Goal: Task Accomplishment & Management: Use online tool/utility

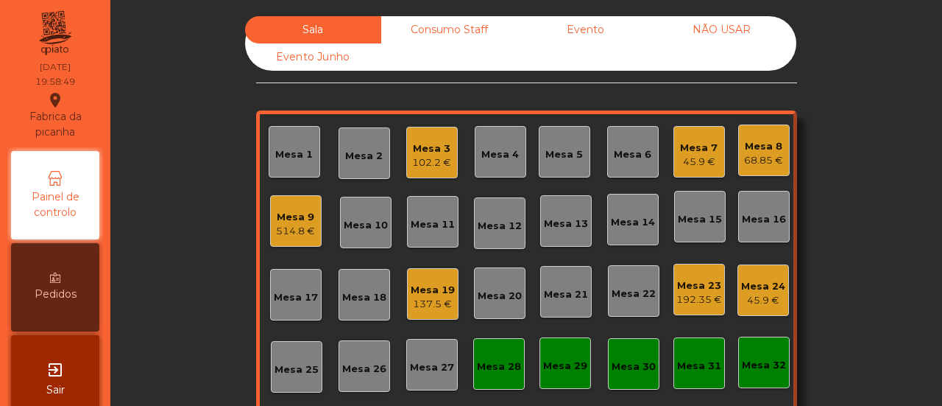
click at [293, 221] on div "Mesa 9" at bounding box center [295, 217] width 39 height 15
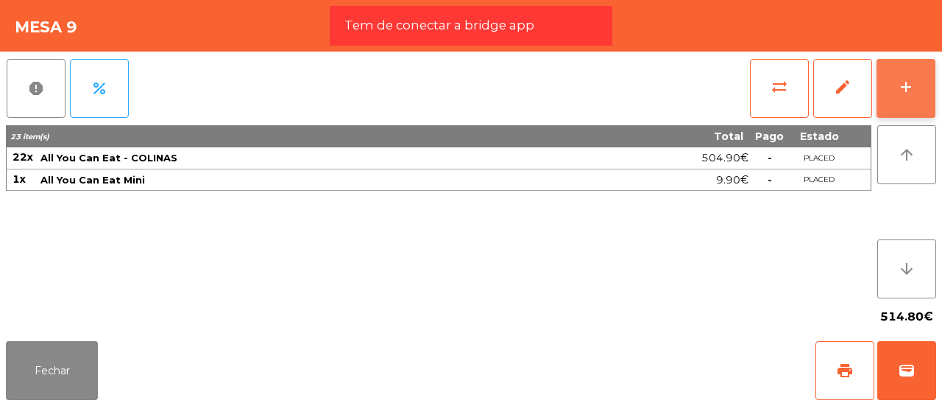
click at [914, 79] on div "add" at bounding box center [906, 87] width 18 height 18
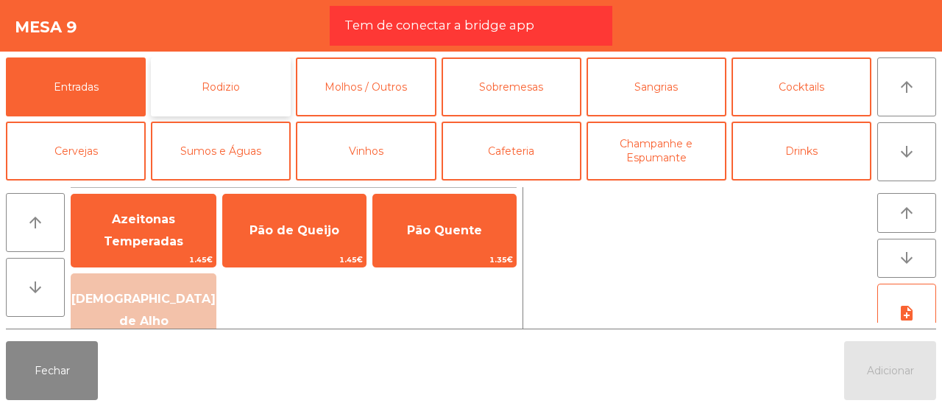
click at [252, 88] on button "Rodizio" at bounding box center [221, 86] width 140 height 59
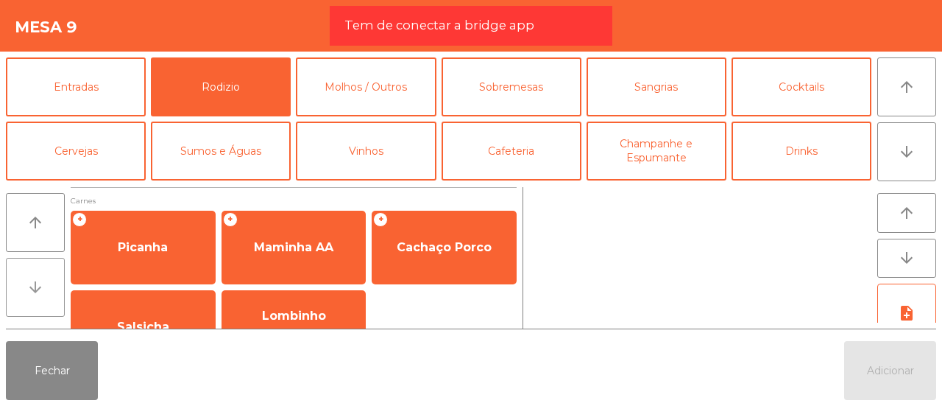
click at [45, 281] on button "arrow_downward" at bounding box center [35, 287] width 59 height 59
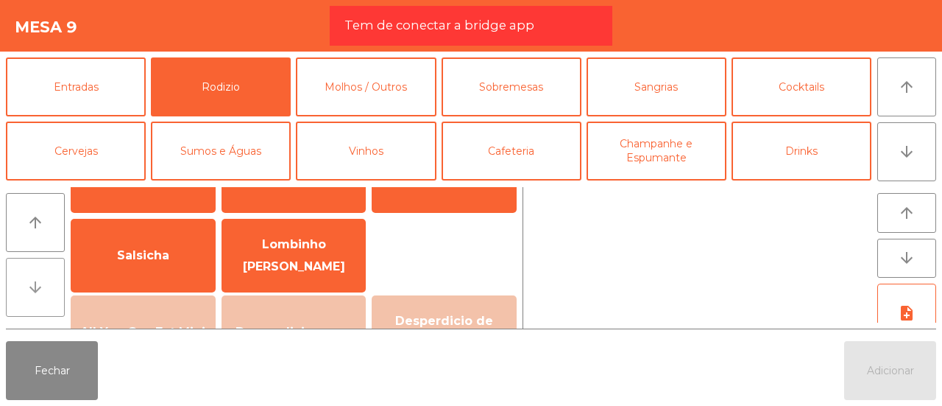
click at [45, 281] on button "arrow_downward" at bounding box center [35, 287] width 59 height 59
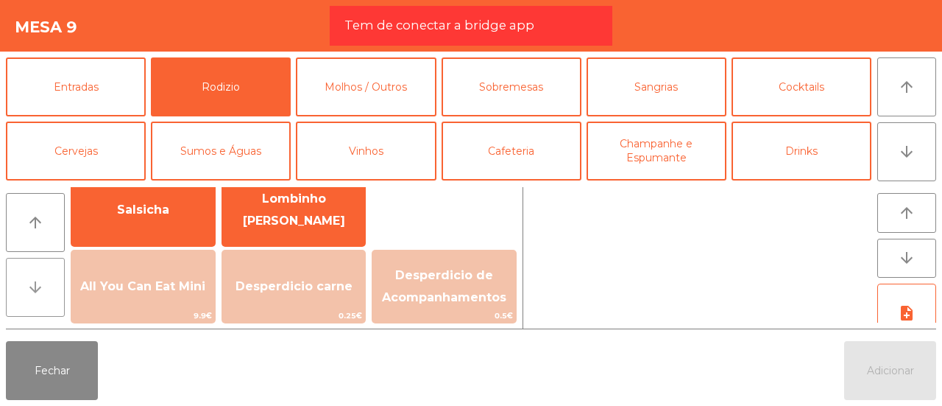
scroll to position [143, 0]
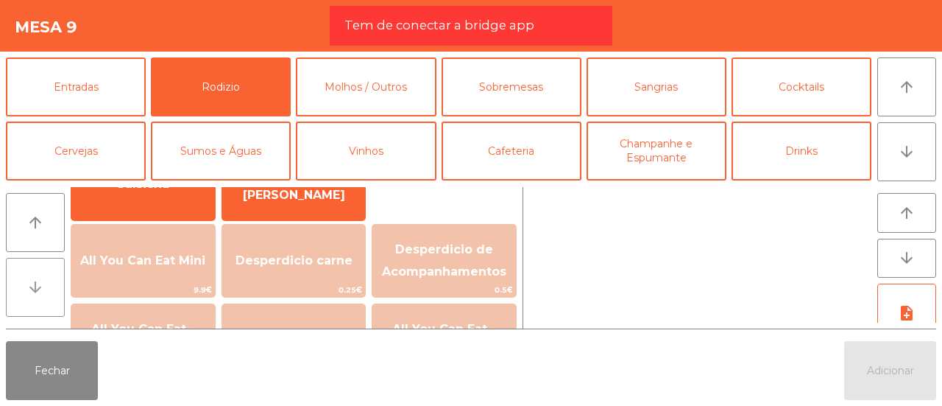
click at [45, 281] on button "arrow_downward" at bounding box center [35, 287] width 59 height 59
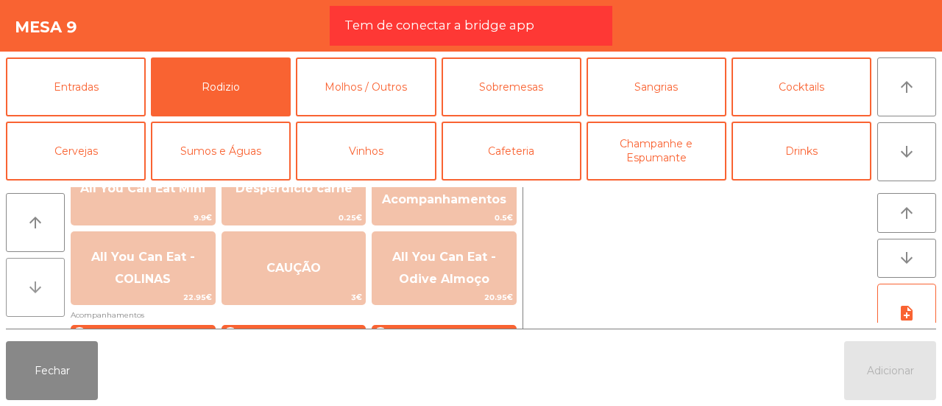
click at [45, 281] on button "arrow_downward" at bounding box center [35, 287] width 59 height 59
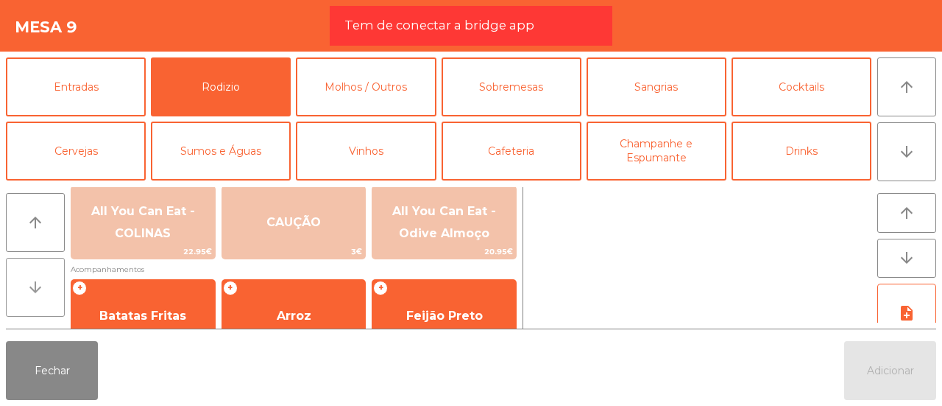
scroll to position [286, 0]
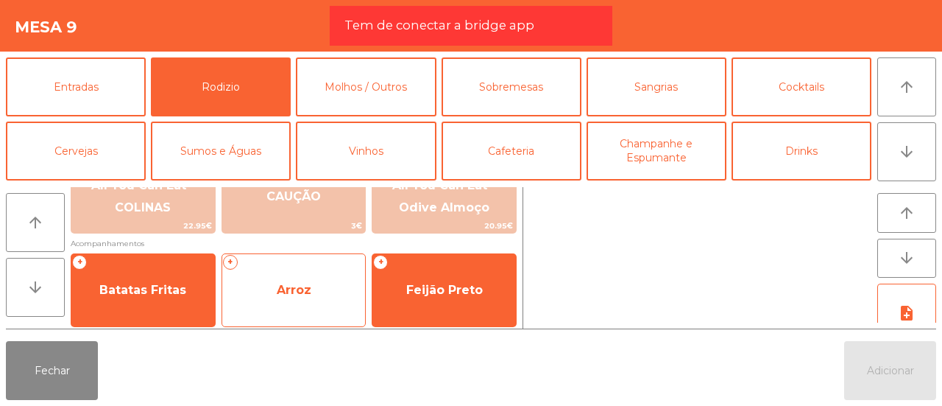
click at [281, 288] on span "Arroz" at bounding box center [294, 290] width 35 height 14
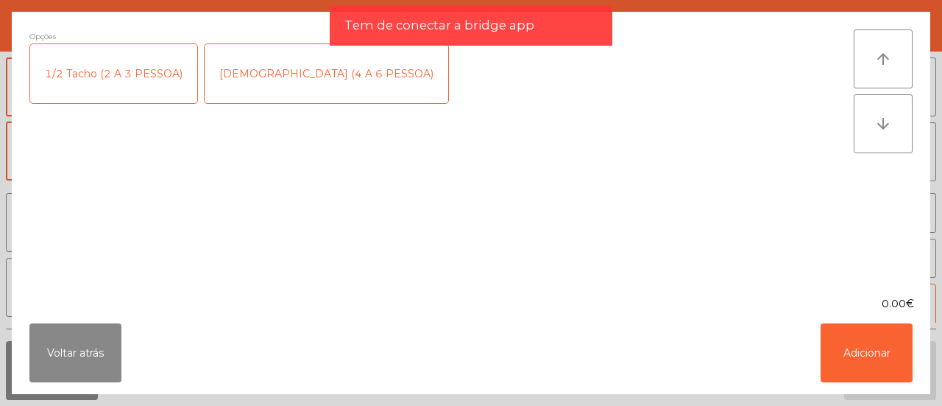
click at [280, 77] on div "[DEMOGRAPHIC_DATA] (4 A 6 PESSOA)" at bounding box center [327, 73] width 244 height 59
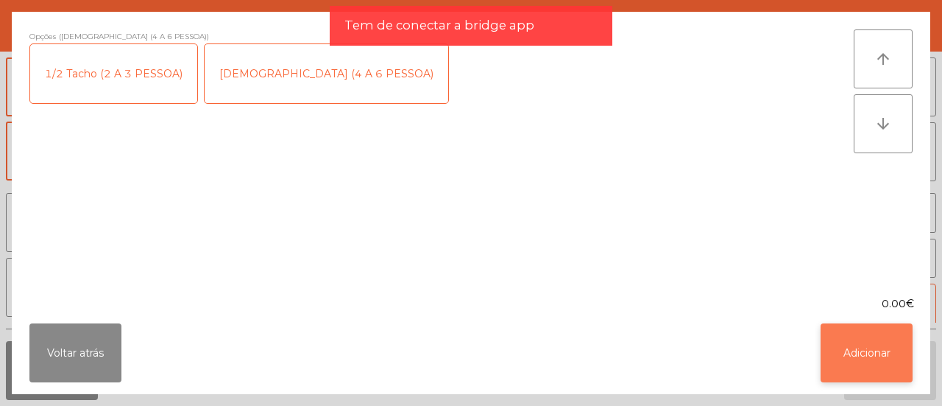
click at [846, 347] on button "Adicionar" at bounding box center [867, 352] width 92 height 59
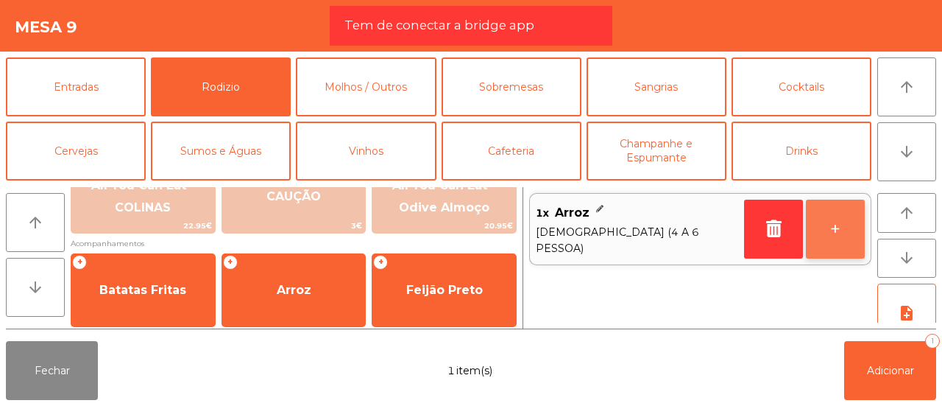
click at [851, 235] on button "+" at bounding box center [835, 228] width 59 height 59
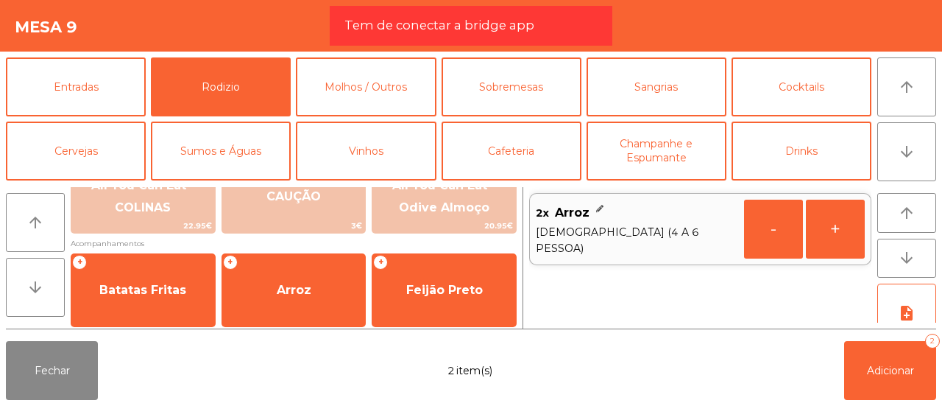
click at [851, 235] on button "+" at bounding box center [835, 228] width 59 height 59
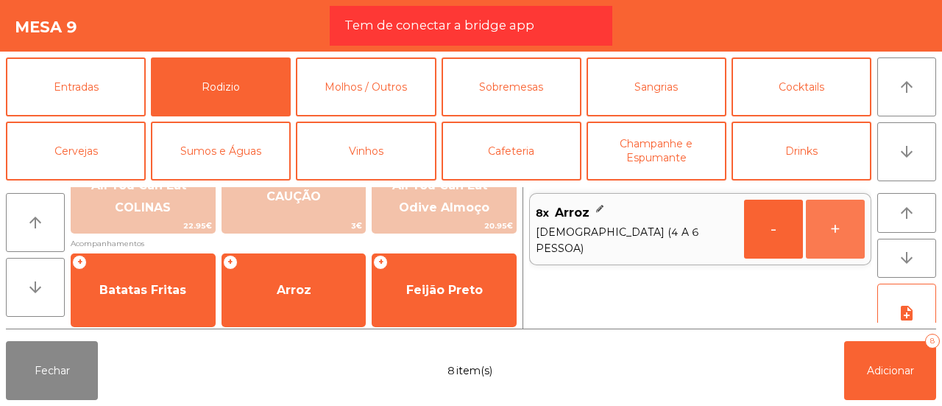
click at [851, 235] on button "+" at bounding box center [835, 228] width 59 height 59
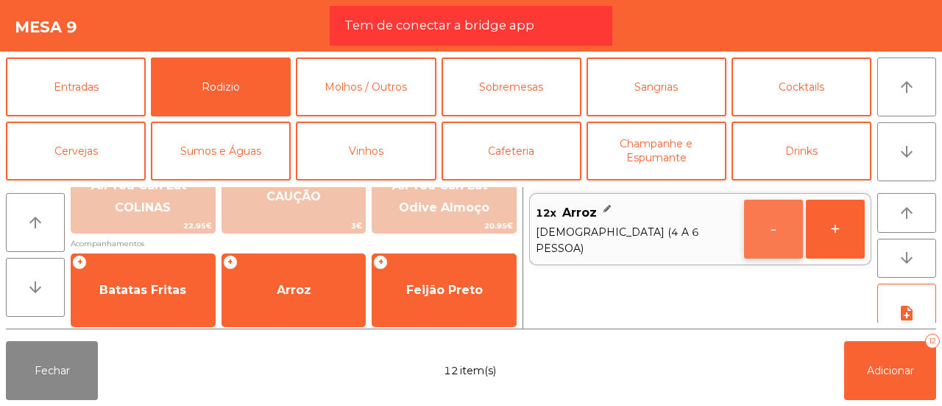
click at [783, 221] on button "-" at bounding box center [773, 228] width 59 height 59
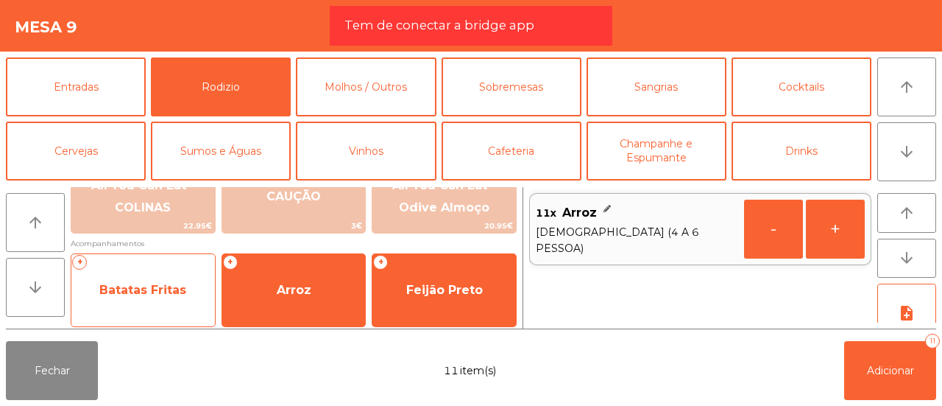
click at [174, 304] on span "Batatas Fritas" at bounding box center [143, 290] width 144 height 40
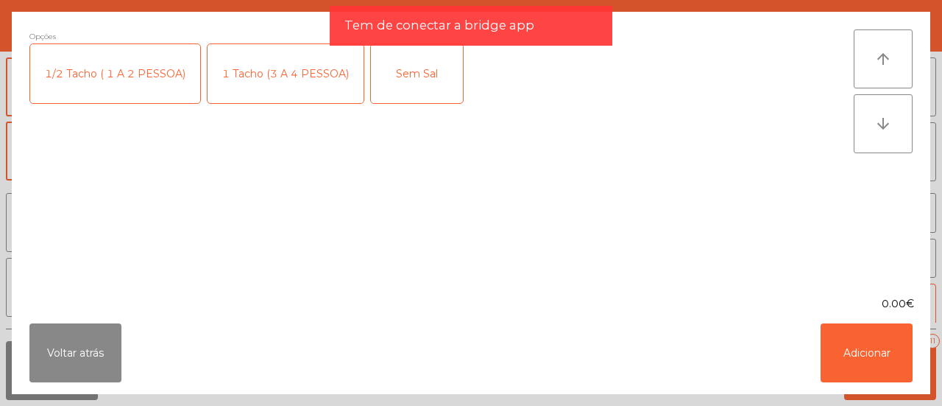
click at [279, 77] on div "1 Tacho (3 A 4 PESSOA)" at bounding box center [286, 73] width 156 height 59
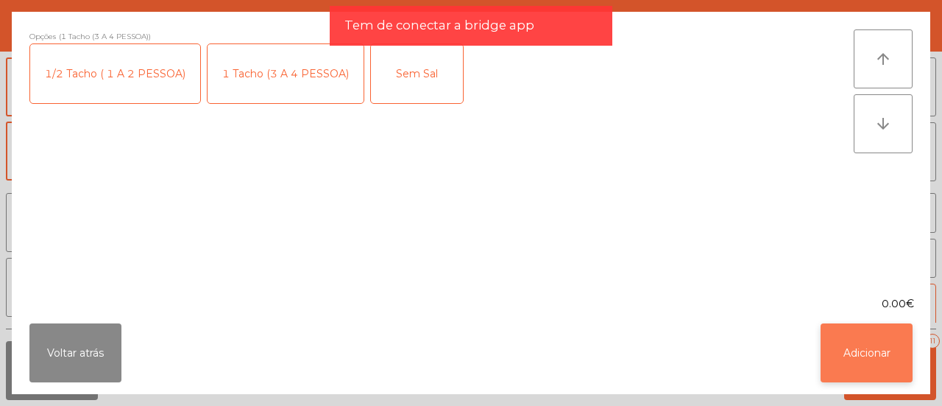
click at [882, 345] on button "Adicionar" at bounding box center [867, 352] width 92 height 59
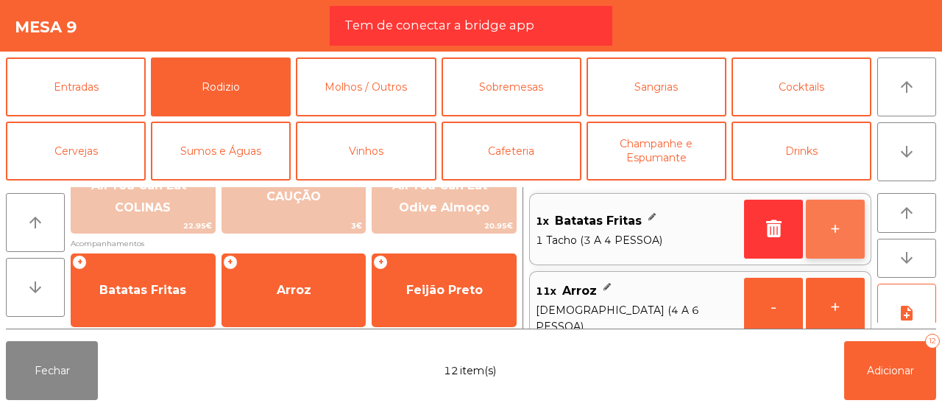
click at [836, 222] on button "+" at bounding box center [835, 228] width 59 height 59
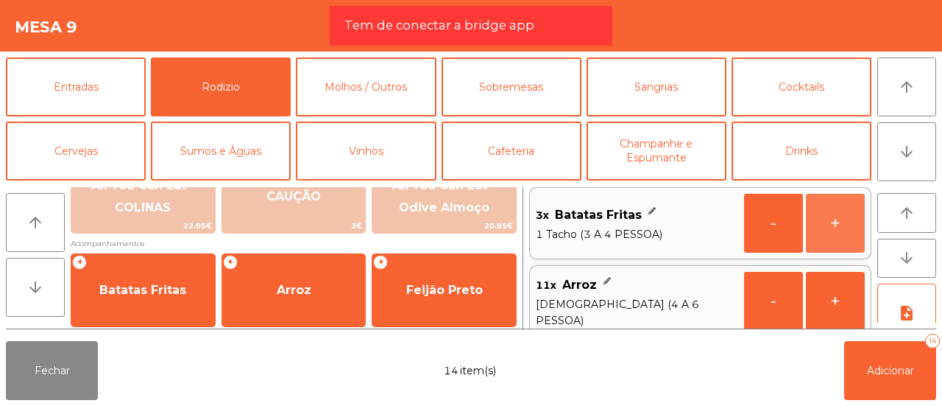
click at [836, 222] on button "+" at bounding box center [835, 223] width 59 height 59
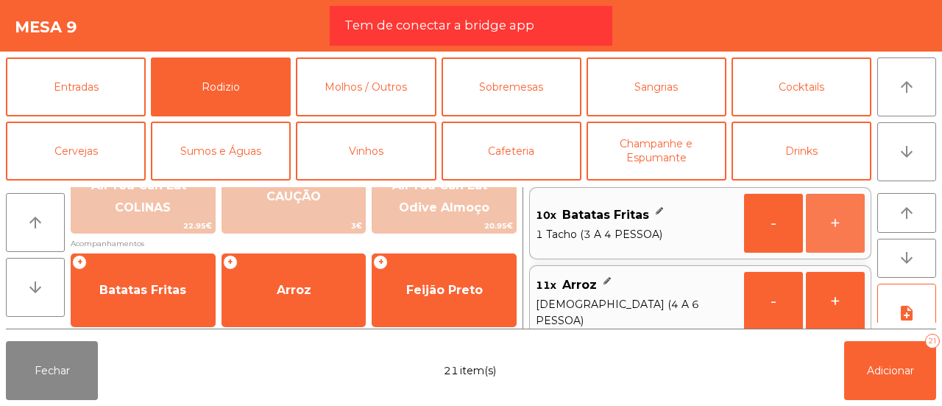
click at [836, 222] on button "+" at bounding box center [835, 223] width 59 height 59
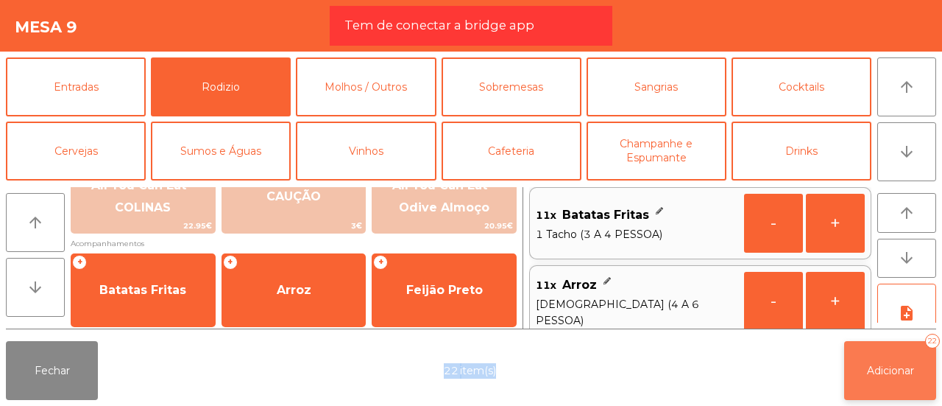
drag, startPoint x: 919, startPoint y: 328, endPoint x: 891, endPoint y: 344, distance: 32.6
click at [894, 344] on app-item-chooser-modal "Mesa 9 Entradas Rodizio Molhos / Outros Sobremesas Sangrias Cocktails Cervejas …" at bounding box center [471, 203] width 942 height 406
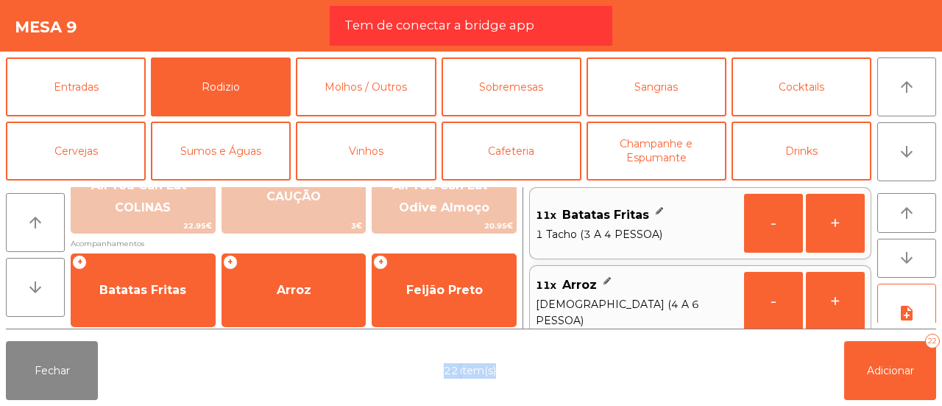
click at [566, 355] on div "Fechar 22 item(s) Adicionar 22" at bounding box center [471, 370] width 942 height 71
click at [556, 339] on div "Fechar 22 item(s) Adicionar 22" at bounding box center [471, 370] width 942 height 71
drag, startPoint x: 556, startPoint y: 339, endPoint x: 559, endPoint y: 382, distance: 42.7
click at [559, 382] on div "Fechar 22 item(s) Adicionar 22" at bounding box center [471, 370] width 942 height 71
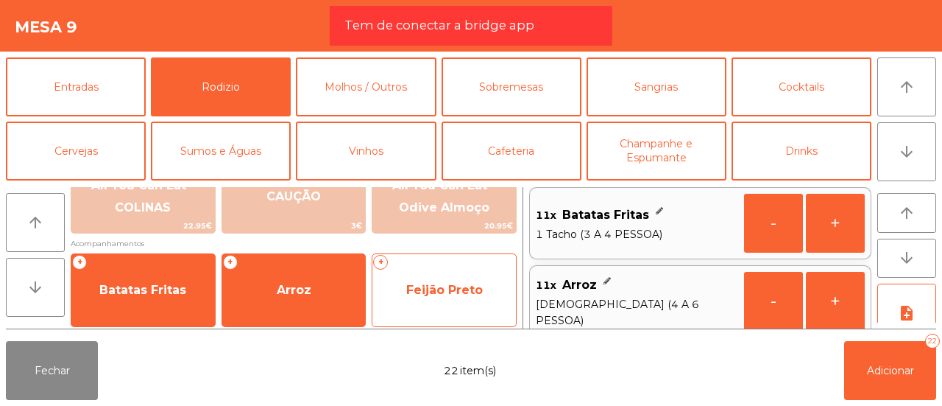
click at [503, 294] on span "Feijão Preto" at bounding box center [444, 290] width 144 height 40
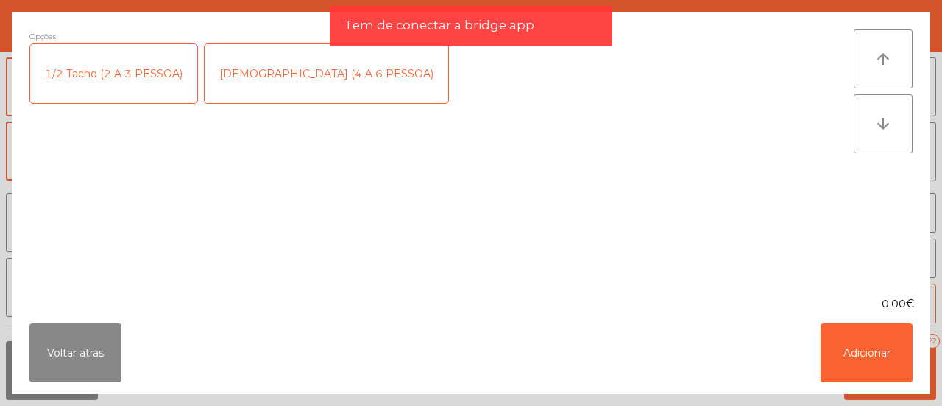
click at [141, 84] on div "1/2 Tacho (2 A 3 PESSOA)" at bounding box center [113, 73] width 167 height 59
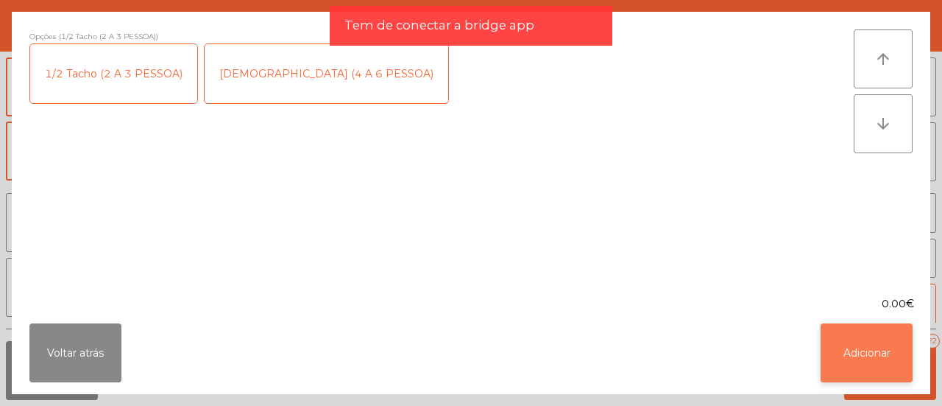
click at [829, 338] on button "Adicionar" at bounding box center [867, 352] width 92 height 59
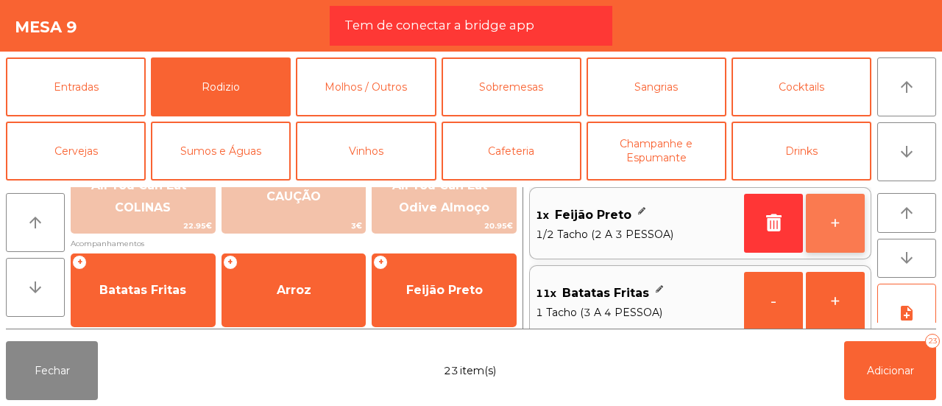
click at [833, 220] on button "+" at bounding box center [835, 223] width 59 height 59
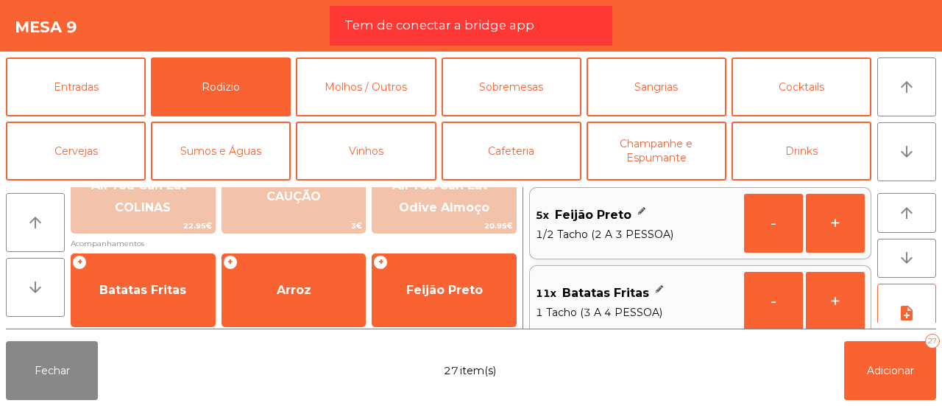
click at [833, 220] on button "+" at bounding box center [835, 223] width 59 height 59
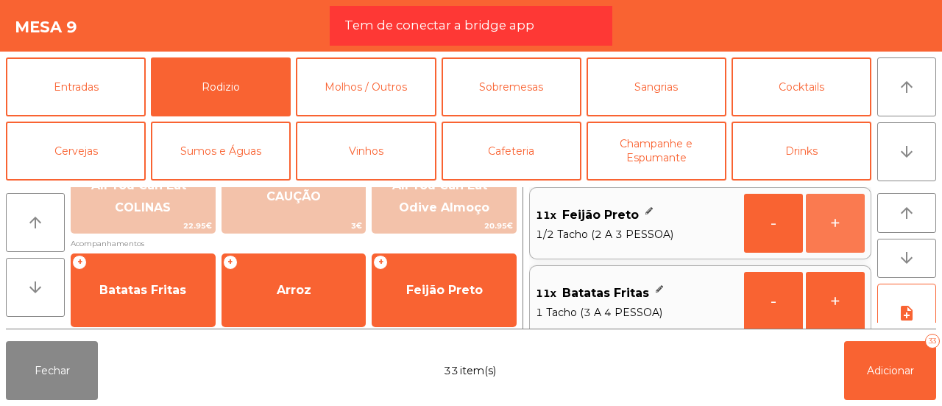
click at [833, 220] on button "+" at bounding box center [835, 223] width 59 height 59
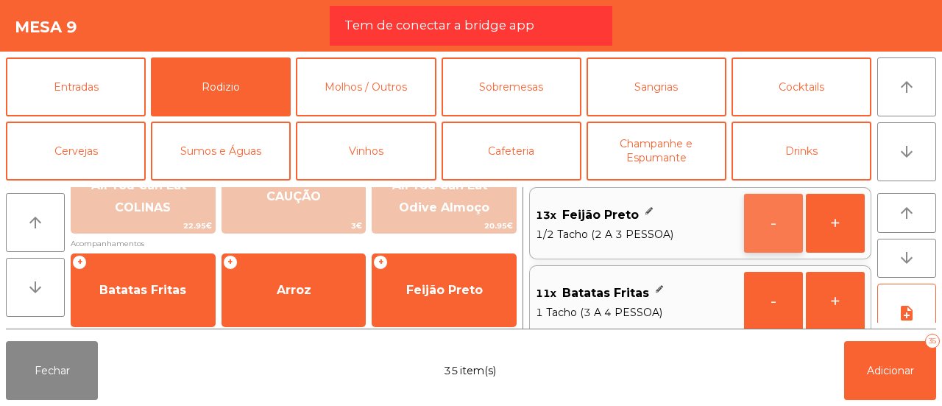
click at [795, 217] on button "-" at bounding box center [773, 223] width 59 height 59
click at [50, 305] on button "arrow_downward" at bounding box center [35, 287] width 59 height 59
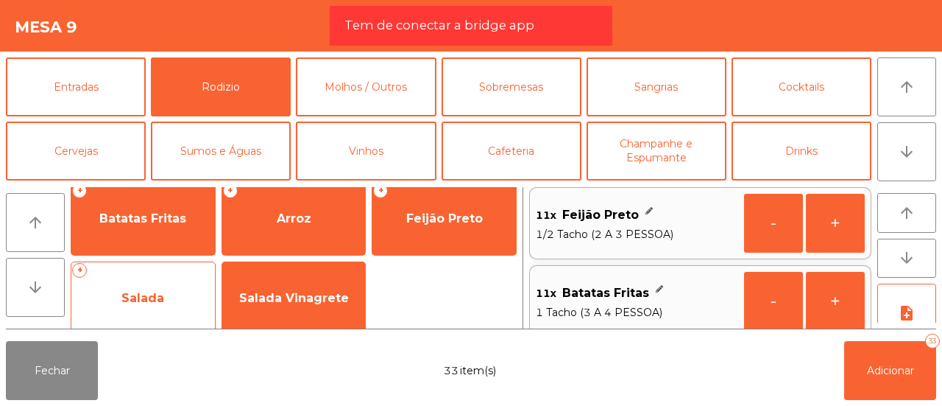
click at [135, 282] on span "Salada" at bounding box center [143, 298] width 144 height 40
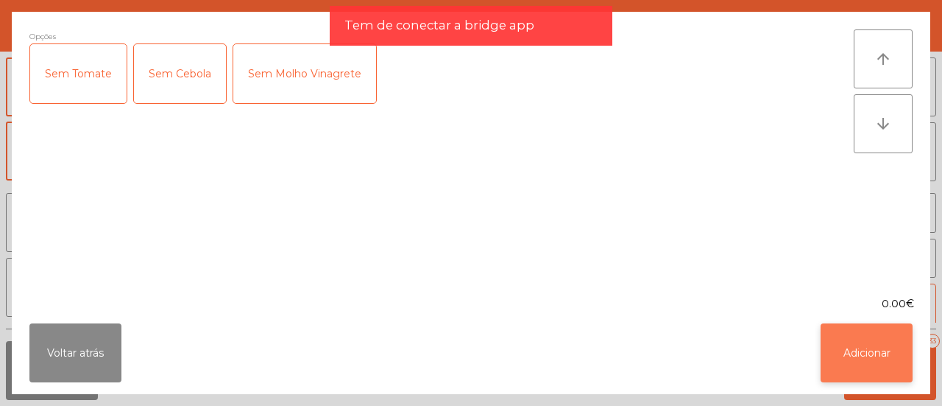
click at [850, 356] on button "Adicionar" at bounding box center [867, 352] width 92 height 59
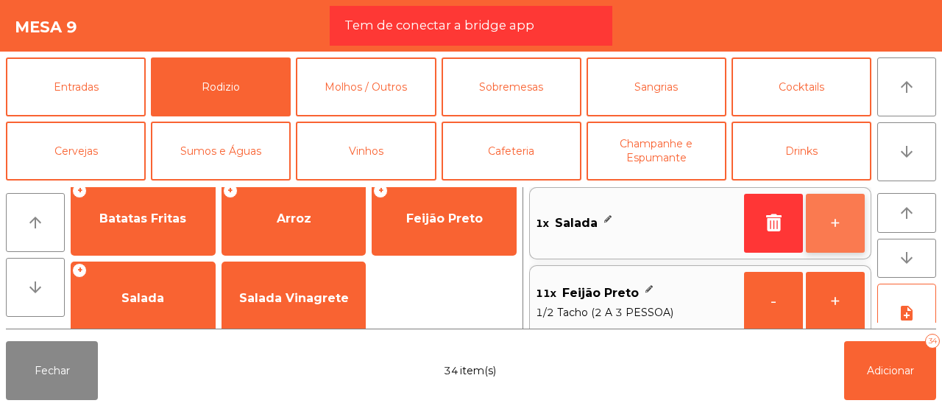
click at [830, 224] on button "+" at bounding box center [835, 223] width 59 height 59
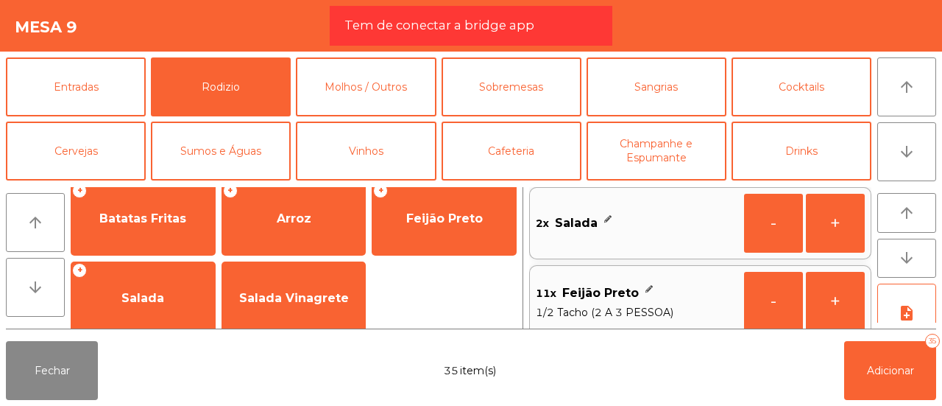
click at [830, 224] on button "+" at bounding box center [835, 223] width 59 height 59
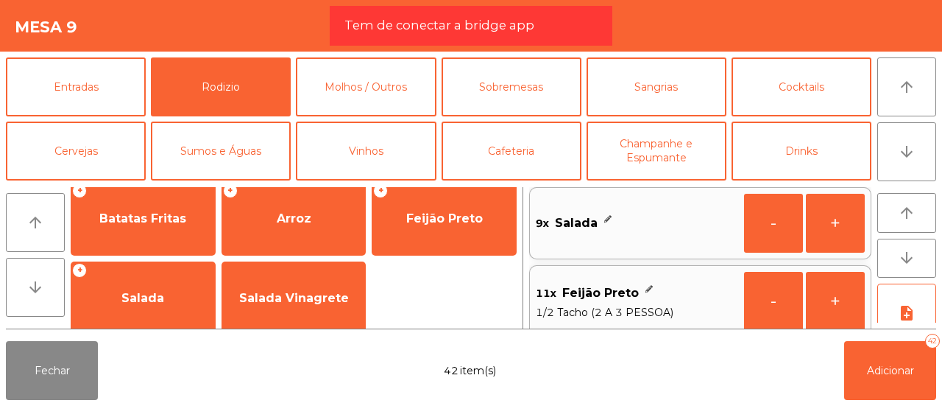
click at [830, 224] on button "+" at bounding box center [835, 223] width 59 height 59
click at [786, 214] on button "-" at bounding box center [773, 223] width 59 height 59
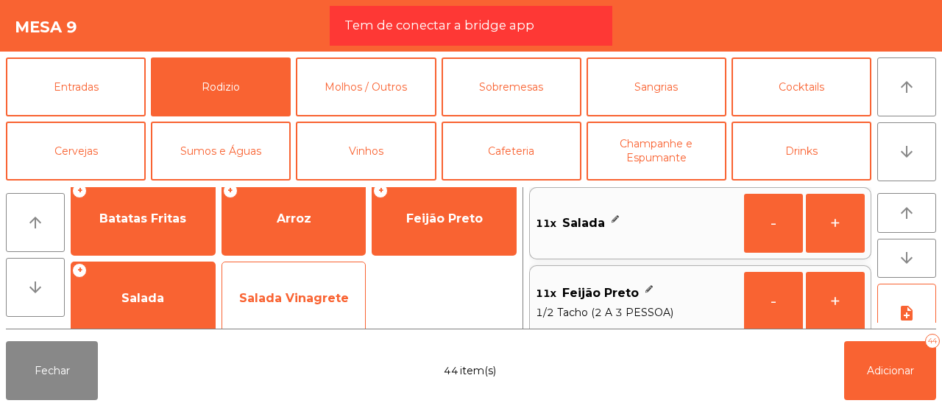
click at [296, 293] on span "Salada Vinagrete" at bounding box center [294, 298] width 110 height 14
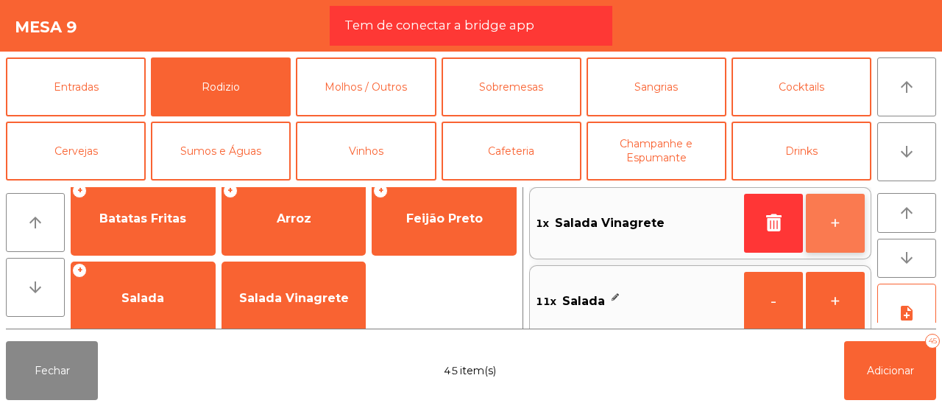
click at [835, 224] on button "+" at bounding box center [835, 223] width 59 height 59
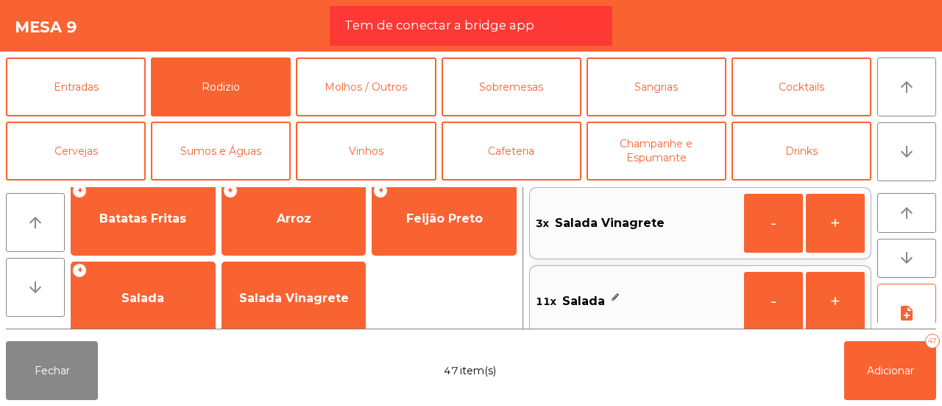
click at [835, 224] on button "+" at bounding box center [835, 223] width 59 height 59
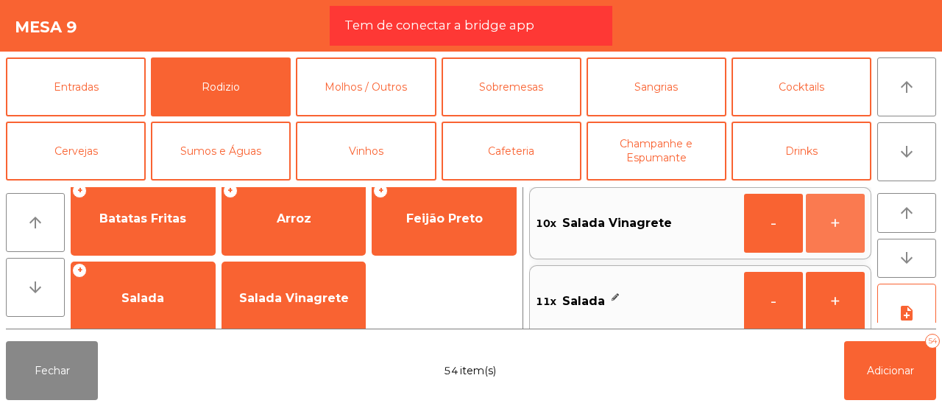
click at [835, 224] on button "+" at bounding box center [835, 223] width 59 height 59
click at [920, 258] on button "arrow_downward" at bounding box center [906, 258] width 59 height 40
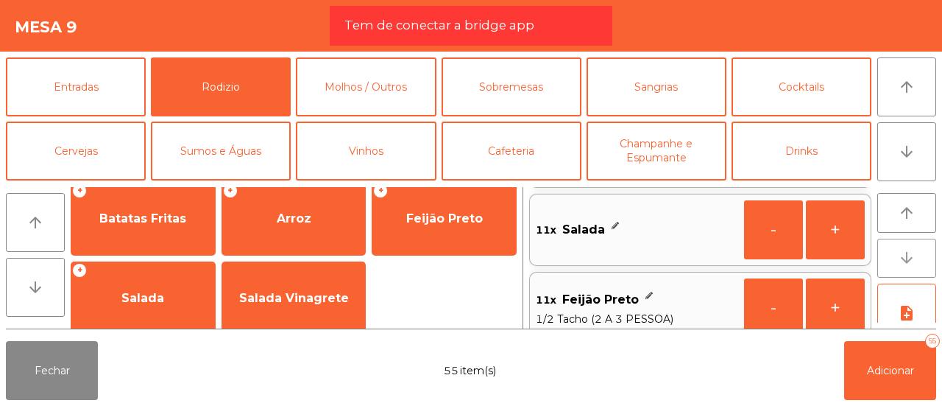
click at [920, 258] on button "arrow_downward" at bounding box center [906, 258] width 59 height 40
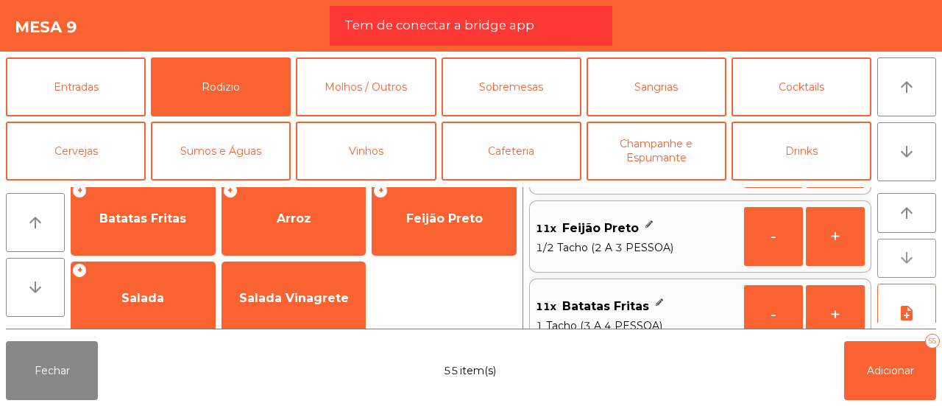
click at [920, 258] on button "arrow_downward" at bounding box center [906, 258] width 59 height 40
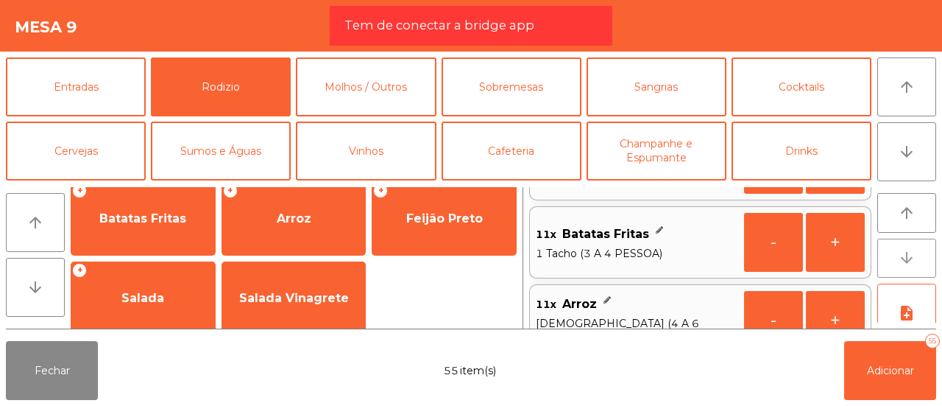
click at [920, 258] on button "arrow_downward" at bounding box center [906, 258] width 59 height 40
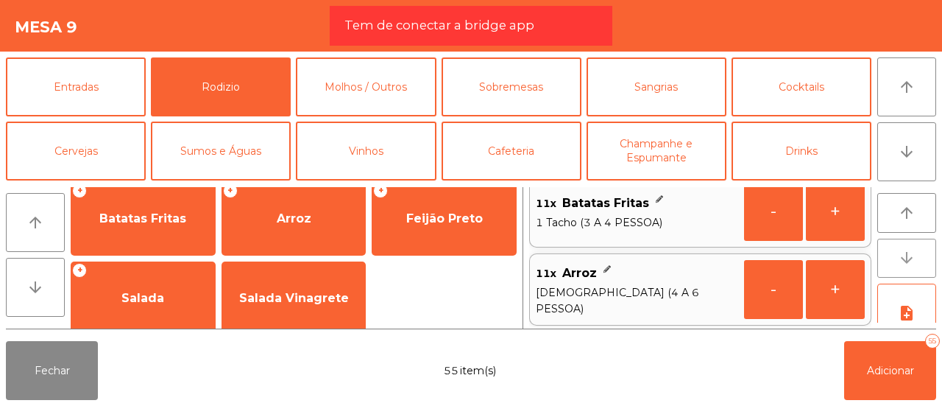
click at [920, 258] on button "arrow_downward" at bounding box center [906, 258] width 59 height 40
click at [28, 286] on icon "arrow_downward" at bounding box center [35, 287] width 18 height 18
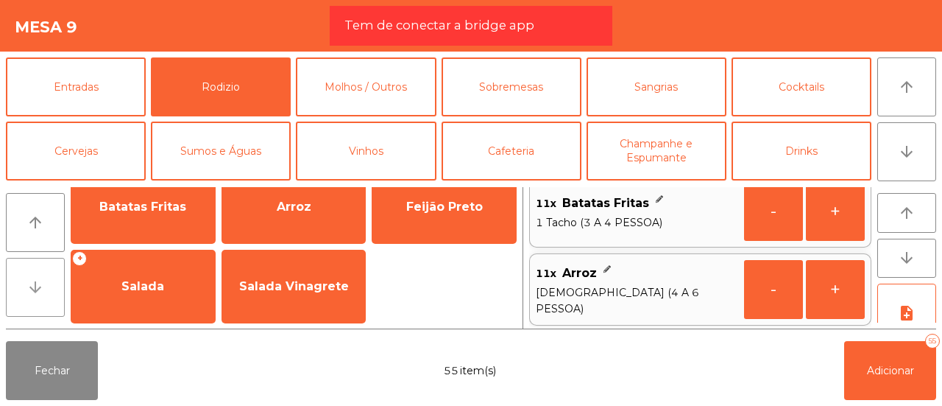
click at [28, 286] on icon "arrow_downward" at bounding box center [35, 287] width 18 height 18
click at [49, 212] on button "arrow_upward" at bounding box center [35, 222] width 59 height 59
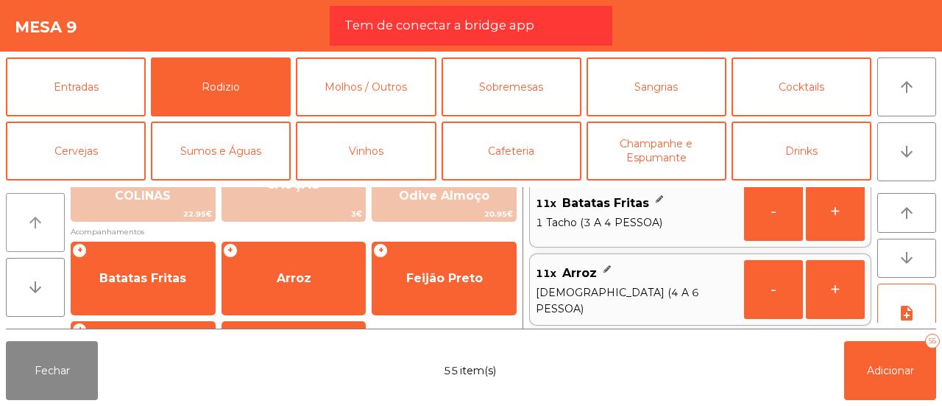
click at [49, 212] on button "arrow_upward" at bounding box center [35, 222] width 59 height 59
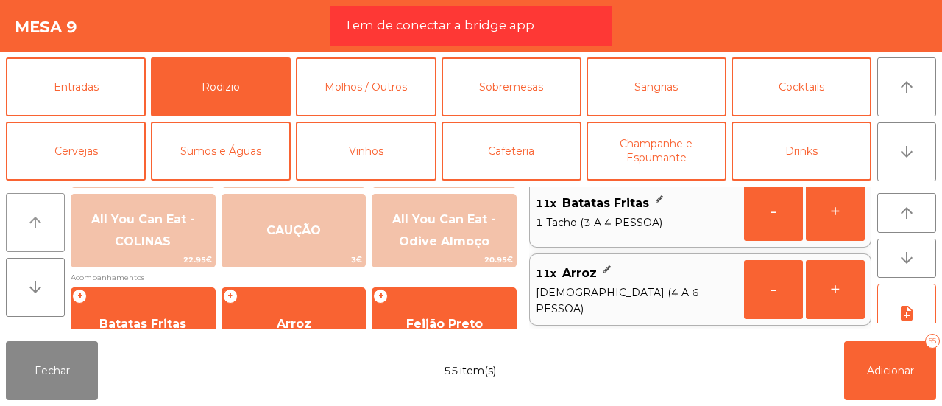
scroll to position [227, 0]
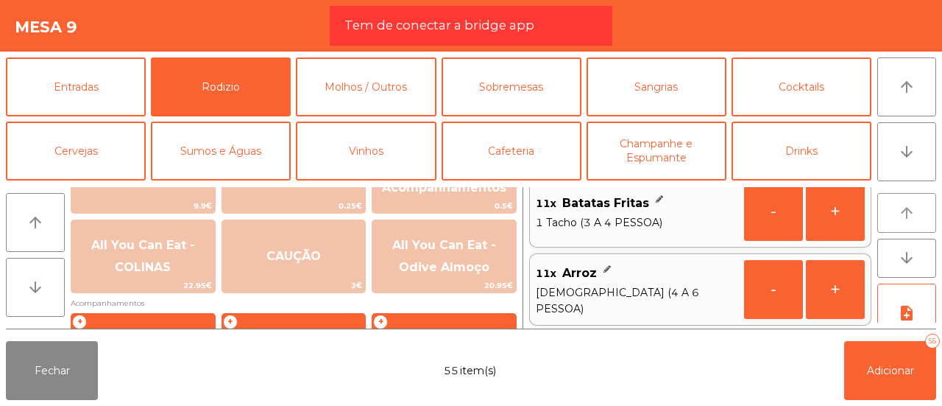
click at [903, 202] on button "arrow_upward" at bounding box center [906, 213] width 59 height 40
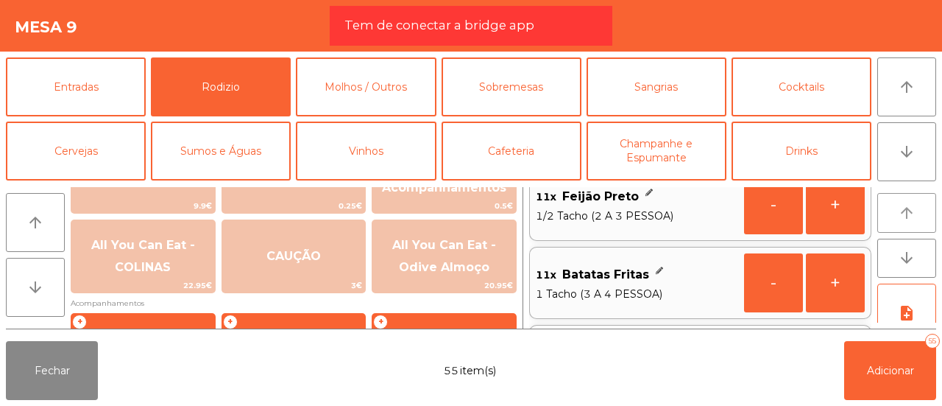
click at [903, 202] on button "arrow_upward" at bounding box center [906, 213] width 59 height 40
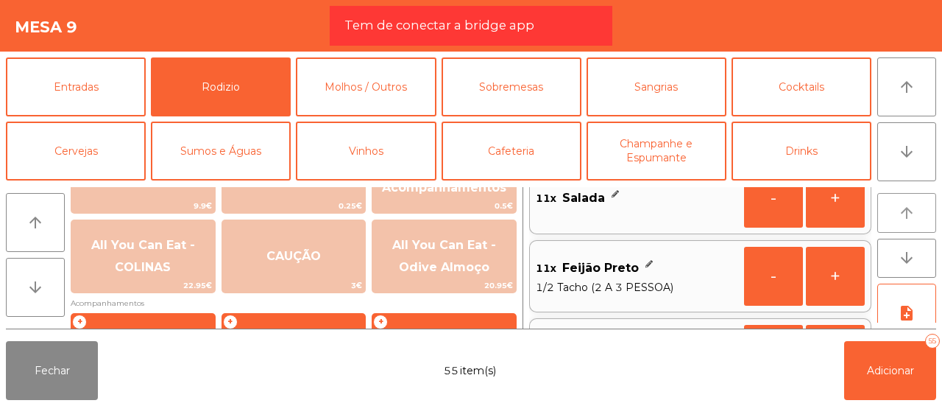
click at [903, 202] on button "arrow_upward" at bounding box center [906, 213] width 59 height 40
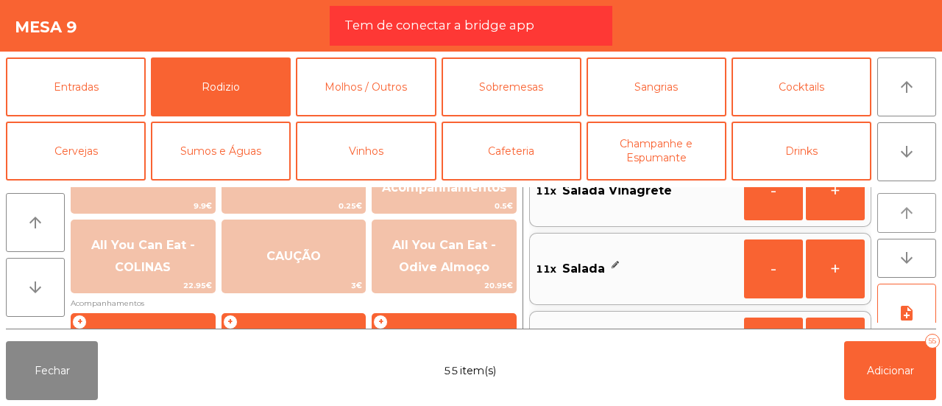
click at [903, 202] on button "arrow_upward" at bounding box center [906, 213] width 59 height 40
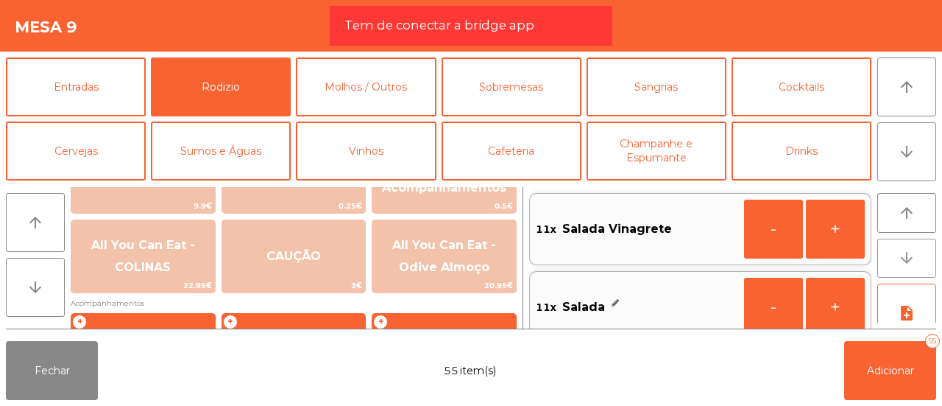
click at [919, 258] on button "arrow_downward" at bounding box center [906, 258] width 59 height 40
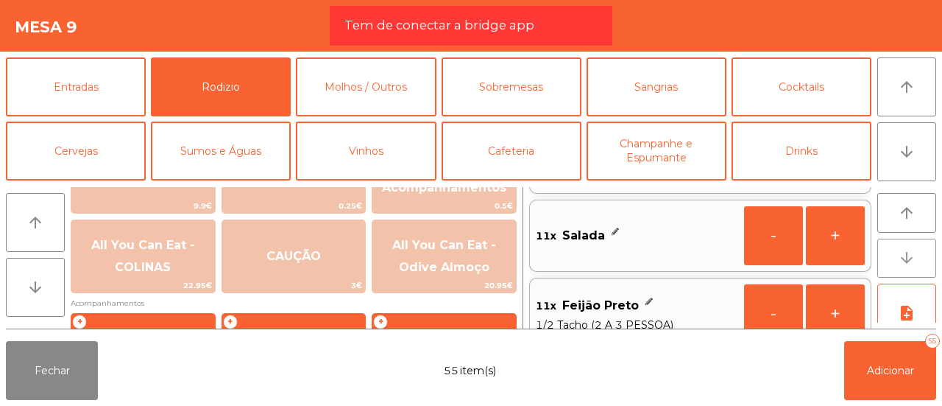
click at [919, 258] on button "arrow_downward" at bounding box center [906, 258] width 59 height 40
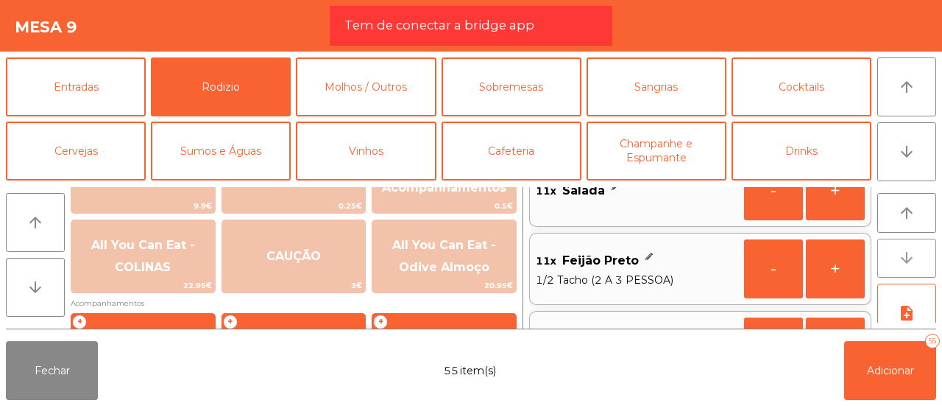
click at [919, 258] on button "arrow_downward" at bounding box center [906, 258] width 59 height 40
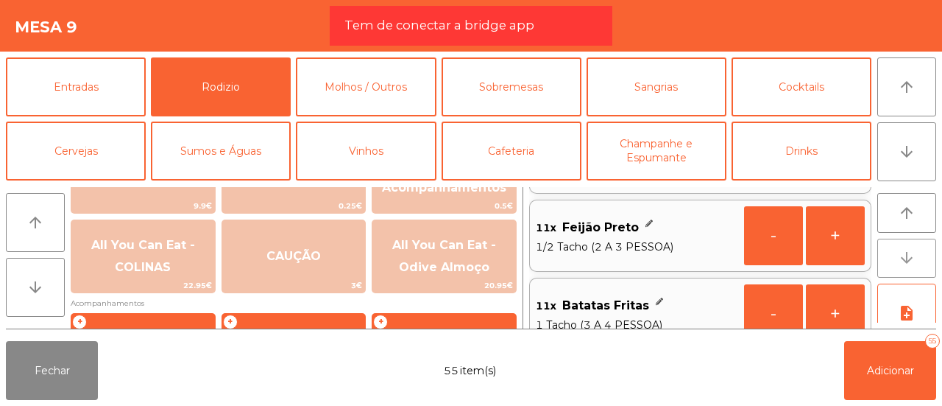
click at [919, 258] on button "arrow_downward" at bounding box center [906, 258] width 59 height 40
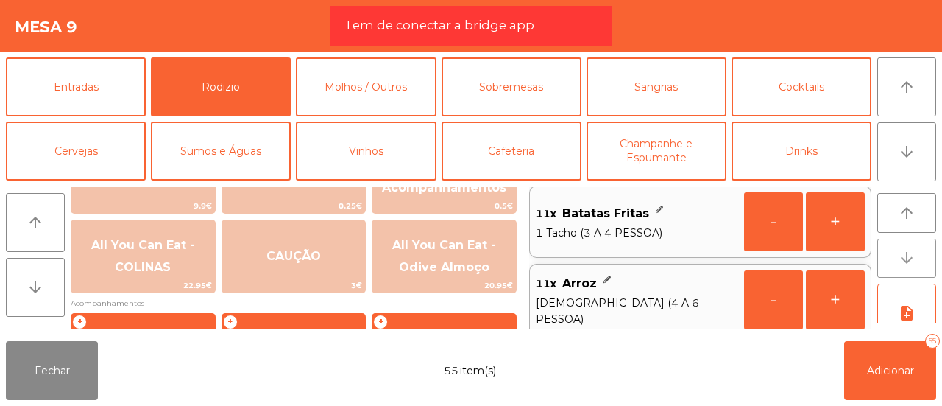
click at [919, 258] on button "arrow_downward" at bounding box center [906, 258] width 59 height 40
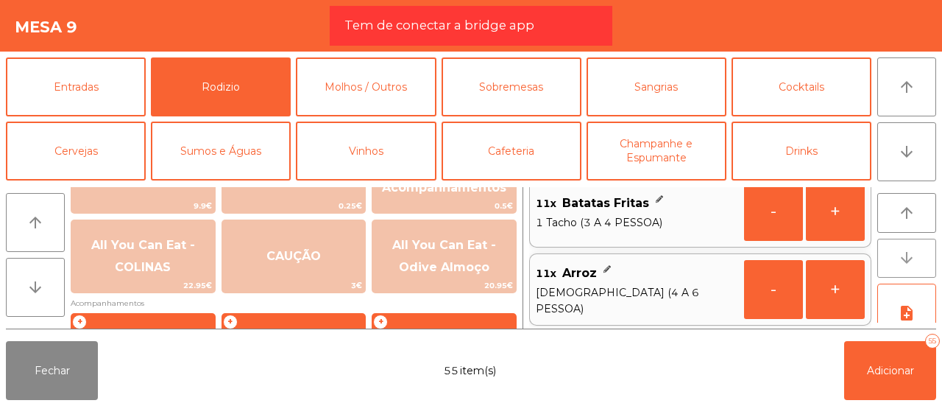
click at [919, 258] on button "arrow_downward" at bounding box center [906, 258] width 59 height 40
click at [900, 206] on icon "arrow_upward" at bounding box center [907, 213] width 18 height 18
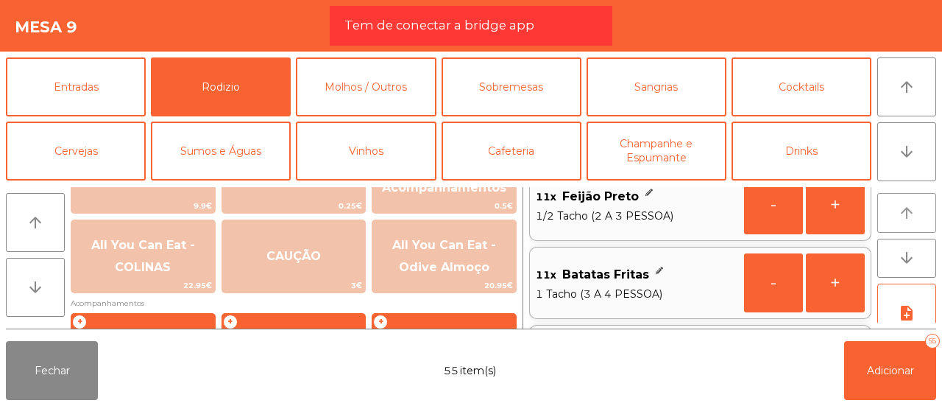
click at [900, 206] on icon "arrow_upward" at bounding box center [907, 213] width 18 height 18
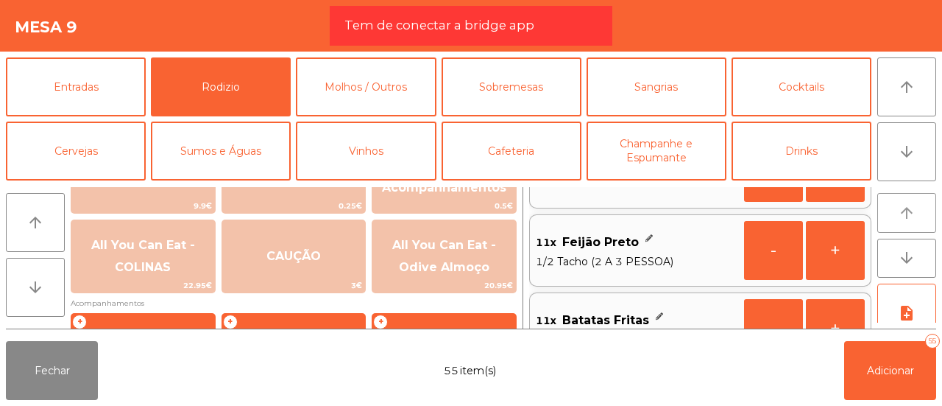
click at [900, 206] on icon "arrow_upward" at bounding box center [907, 213] width 18 height 18
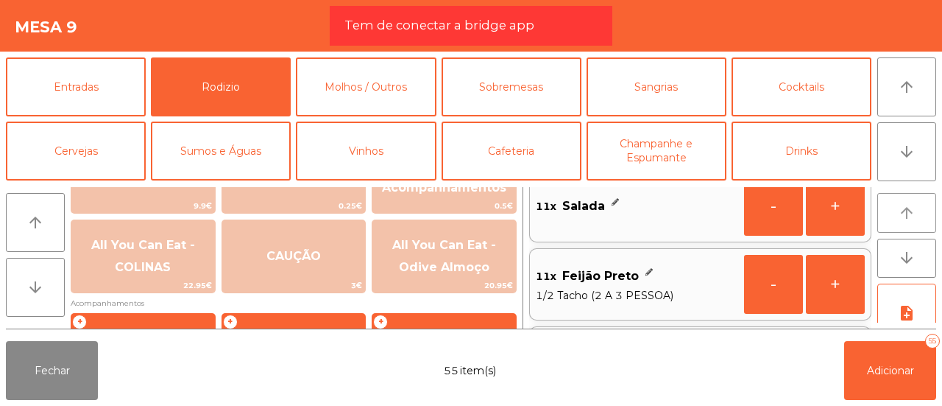
click at [900, 206] on icon "arrow_upward" at bounding box center [907, 213] width 18 height 18
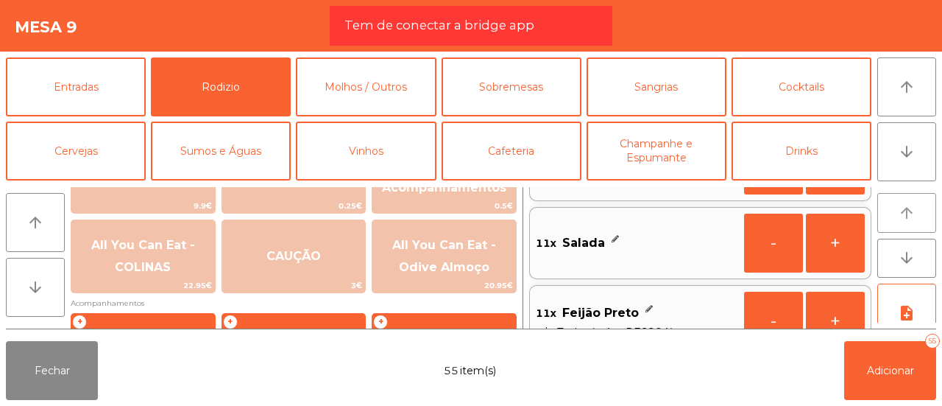
scroll to position [21, 0]
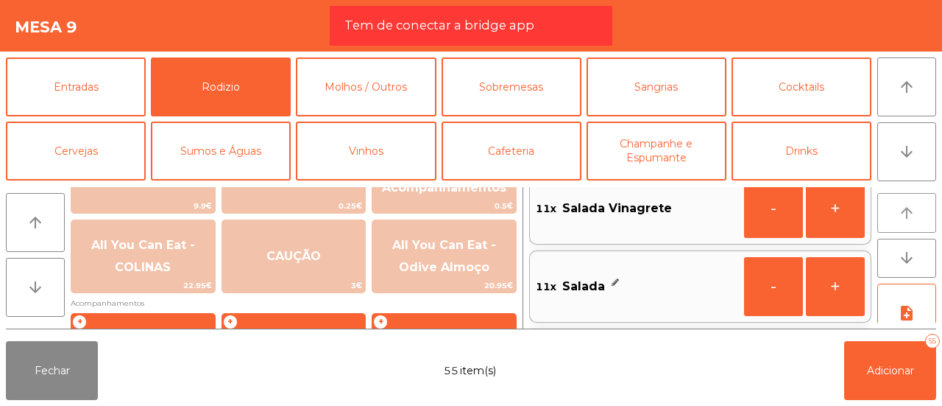
click at [900, 206] on icon "arrow_upward" at bounding box center [907, 213] width 18 height 18
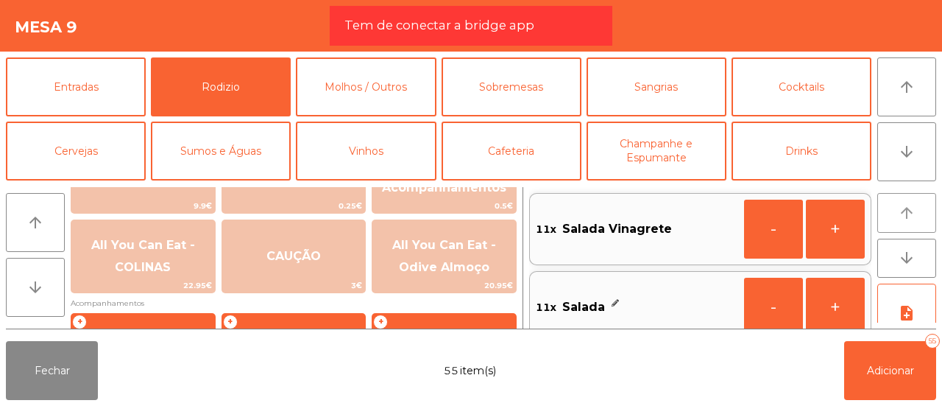
click at [900, 206] on icon "arrow_upward" at bounding box center [907, 213] width 18 height 18
drag, startPoint x: 900, startPoint y: 206, endPoint x: 888, endPoint y: 327, distance: 122.1
click at [888, 327] on div "arrow_upward arrow_downward note_add" at bounding box center [903, 257] width 65 height 141
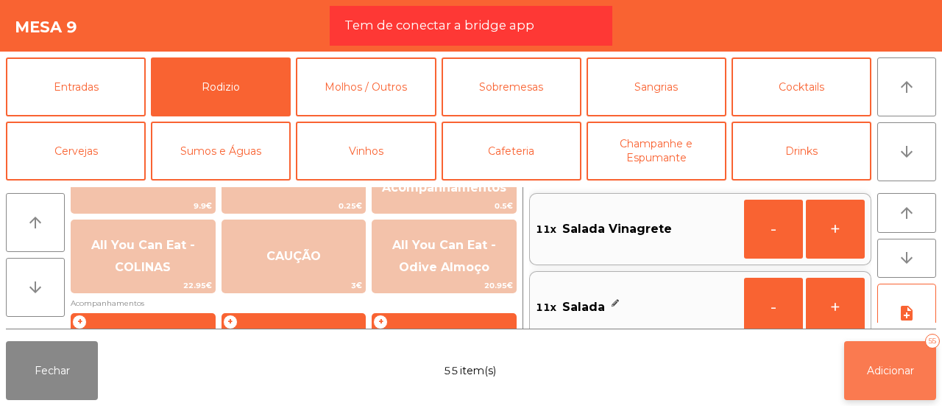
click at [885, 368] on span "Adicionar" at bounding box center [890, 370] width 47 height 13
